Goal: Check status

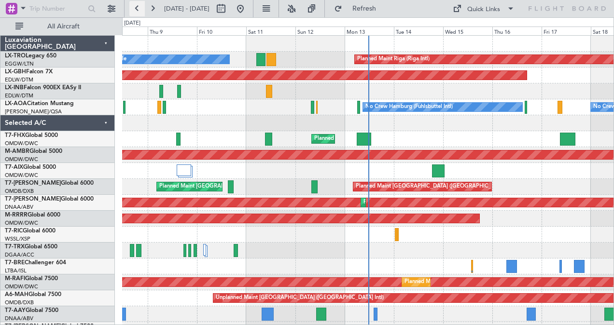
click at [135, 10] on button at bounding box center [136, 8] width 15 height 15
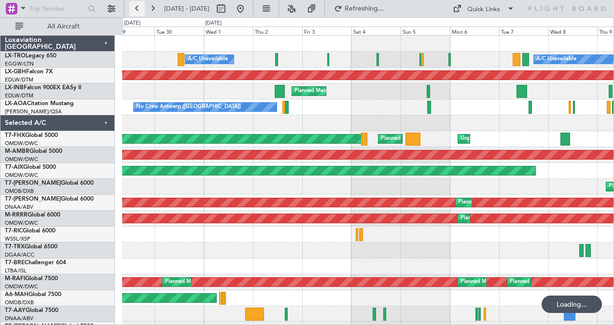
click at [135, 10] on button at bounding box center [136, 8] width 15 height 15
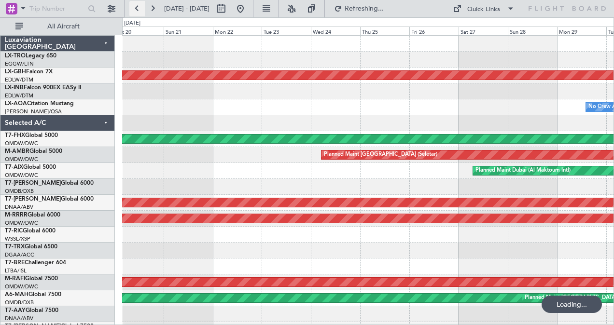
click at [135, 10] on button at bounding box center [136, 8] width 15 height 15
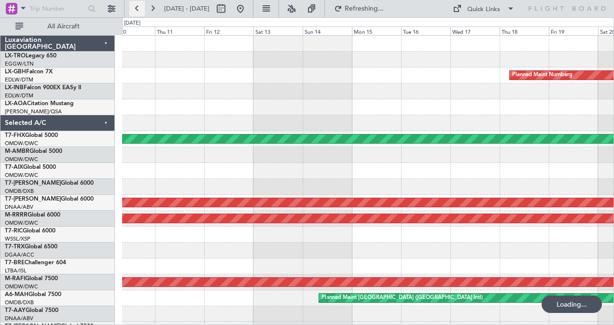
click at [135, 10] on button at bounding box center [136, 8] width 15 height 15
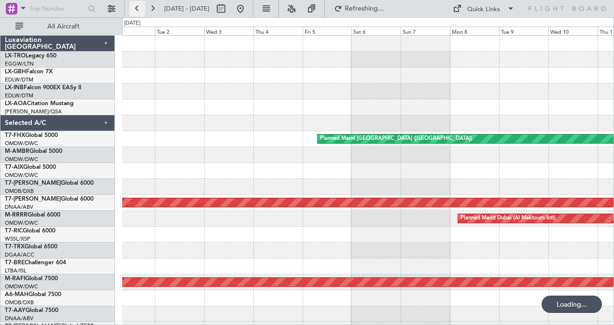
click at [135, 10] on button at bounding box center [136, 8] width 15 height 15
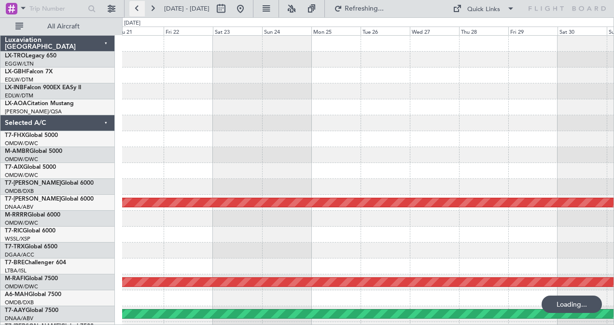
click at [135, 10] on button at bounding box center [136, 8] width 15 height 15
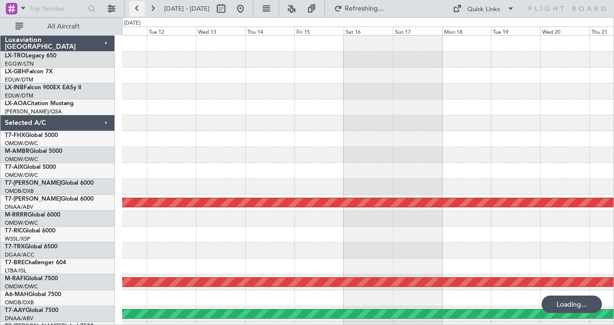
click at [135, 10] on button at bounding box center [136, 8] width 15 height 15
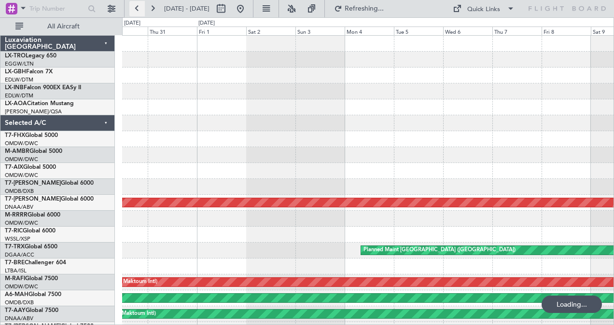
click at [135, 10] on button at bounding box center [136, 8] width 15 height 15
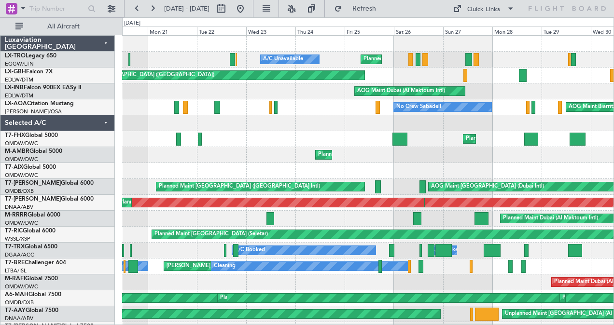
click at [223, 139] on div "Planned Maint [GEOGRAPHIC_DATA] ([GEOGRAPHIC_DATA])" at bounding box center [368, 139] width 492 height 16
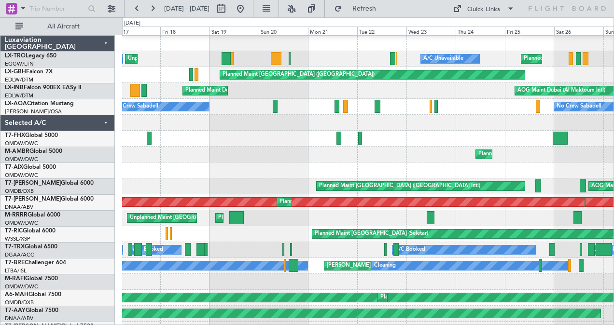
click at [379, 140] on div "Planned Maint [GEOGRAPHIC_DATA] ([GEOGRAPHIC_DATA])" at bounding box center [368, 139] width 492 height 16
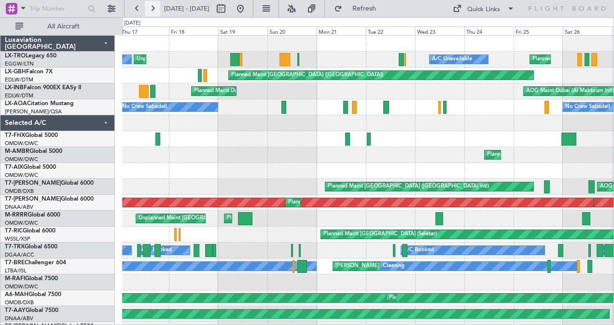
click at [150, 9] on button at bounding box center [152, 8] width 15 height 15
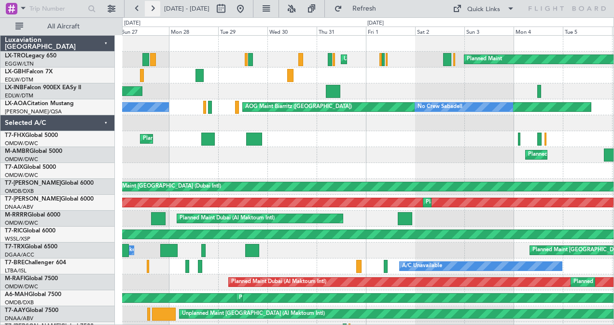
click at [150, 9] on button at bounding box center [152, 8] width 15 height 15
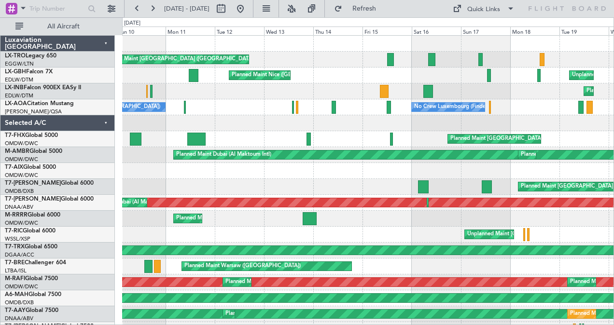
click at [244, 220] on div "Unplanned Maint [GEOGRAPHIC_DATA] ([GEOGRAPHIC_DATA]) Planned Maint [GEOGRAPHIC…" at bounding box center [368, 275] width 492 height 478
